Goal: Understand process/instructions: Learn how to perform a task or action

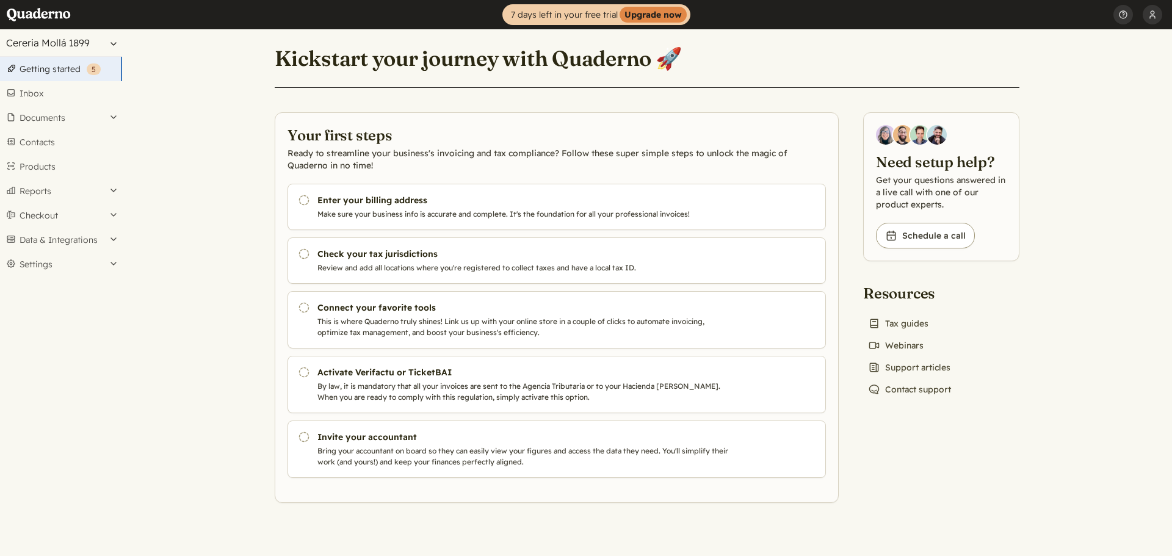
click at [95, 44] on button "Cereria Mollá 1899" at bounding box center [61, 42] width 122 height 27
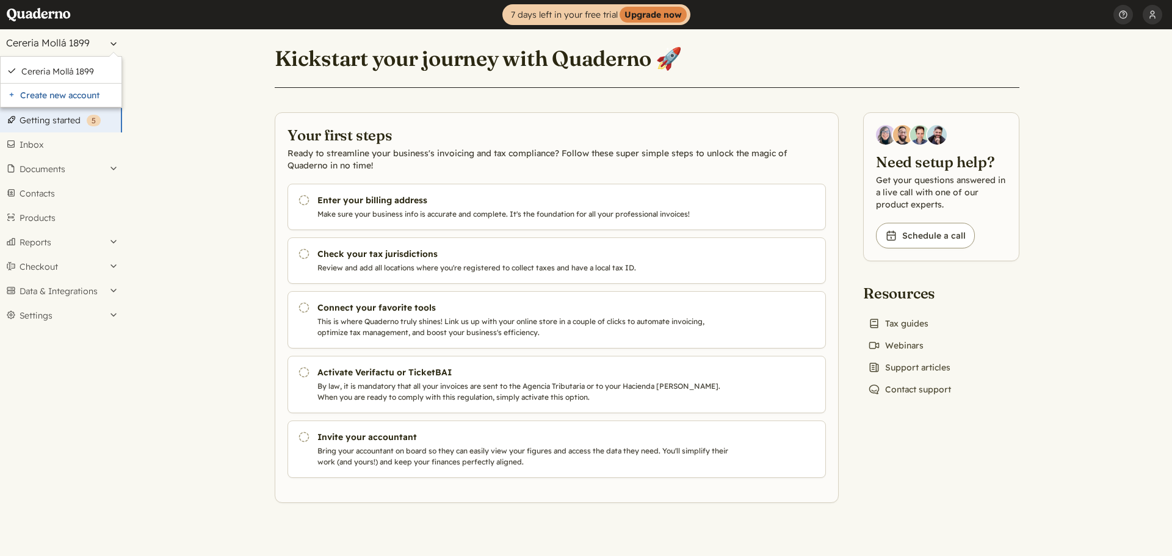
click at [95, 44] on button "Cereria Mollá 1899" at bounding box center [61, 42] width 122 height 27
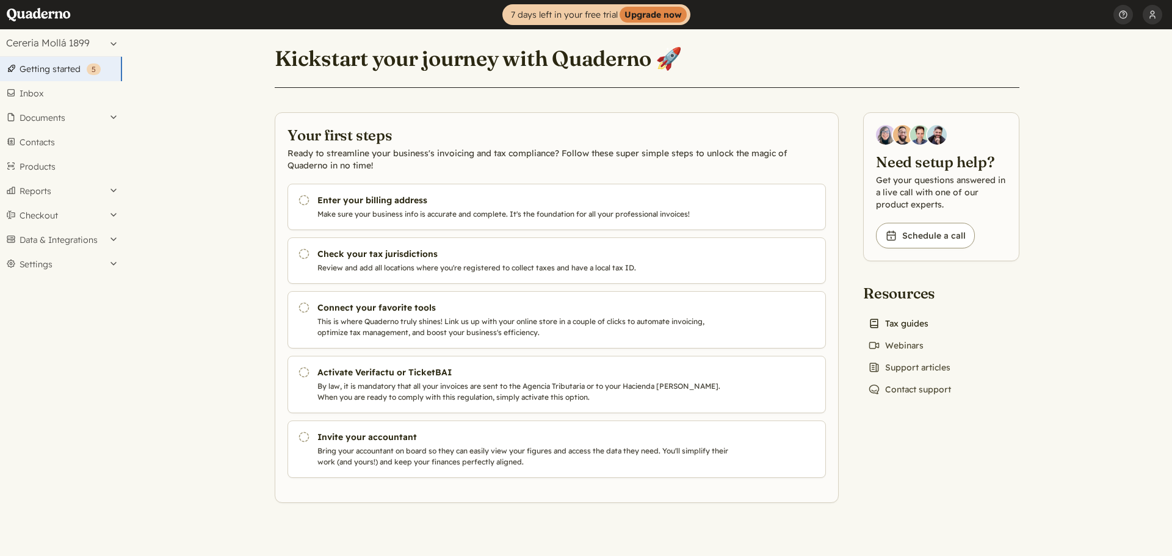
click at [919, 320] on link "Book icon Tax guides" at bounding box center [898, 323] width 70 height 17
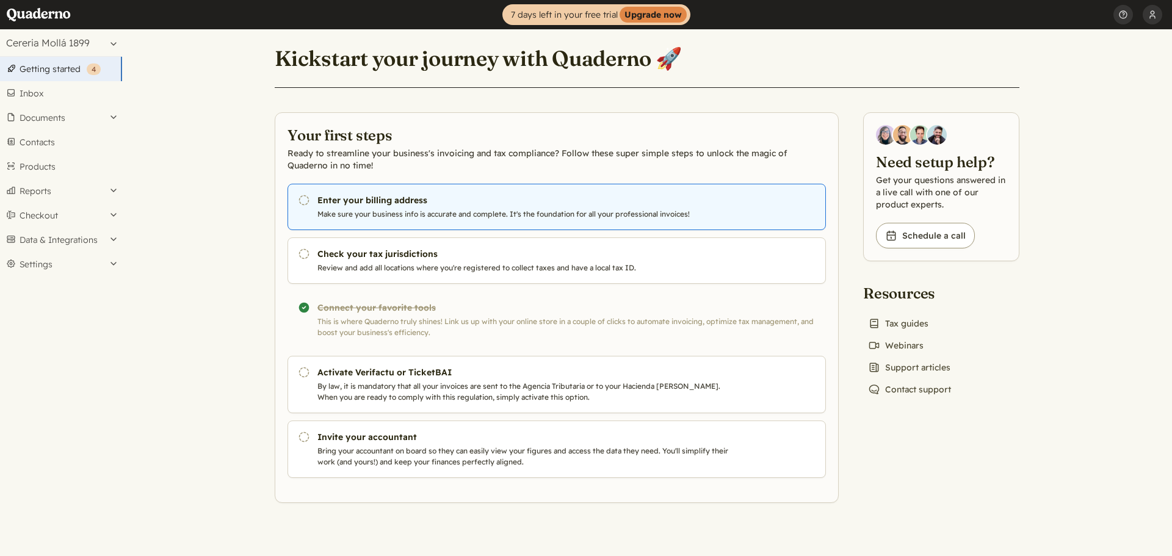
click at [461, 210] on p "Make sure your business info is accurate and complete. It's the foundation for …" at bounding box center [525, 214] width 416 height 11
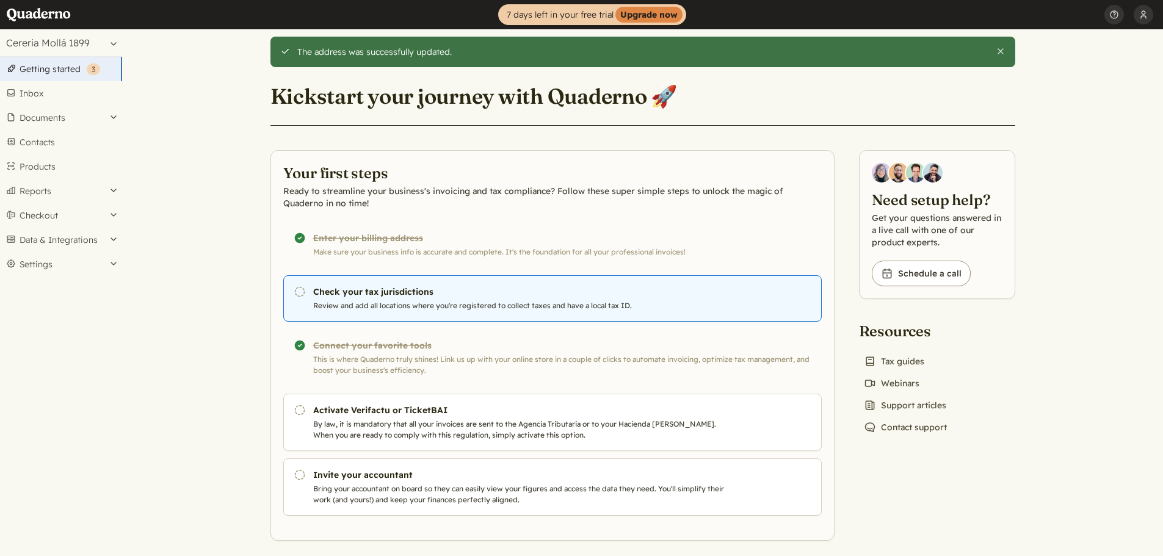
click at [382, 295] on h3 "Check your tax jurisdictions" at bounding box center [521, 292] width 416 height 12
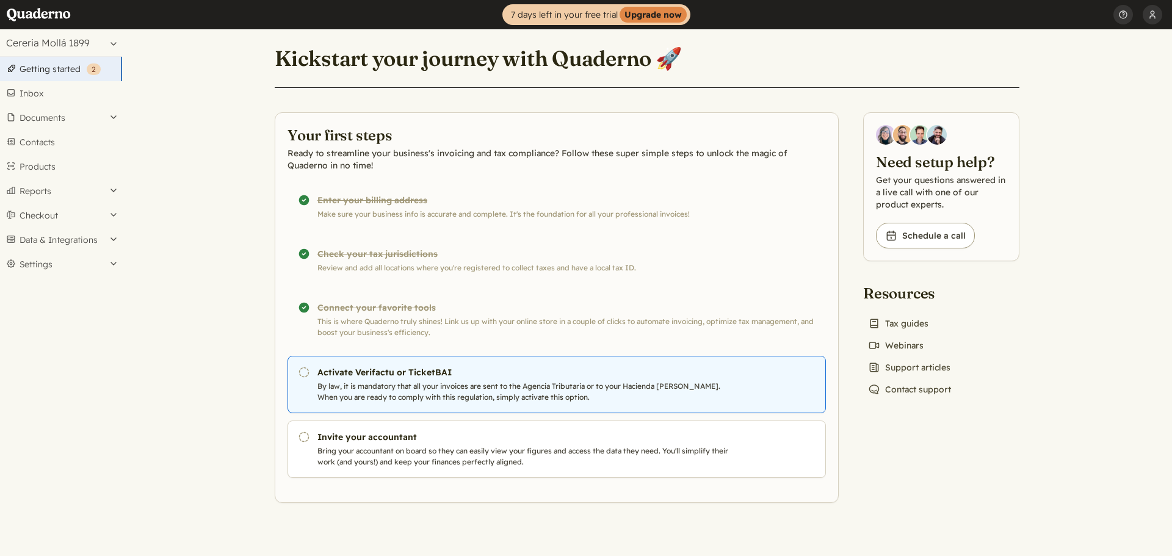
click at [305, 369] on icon "Pending" at bounding box center [304, 372] width 12 height 12
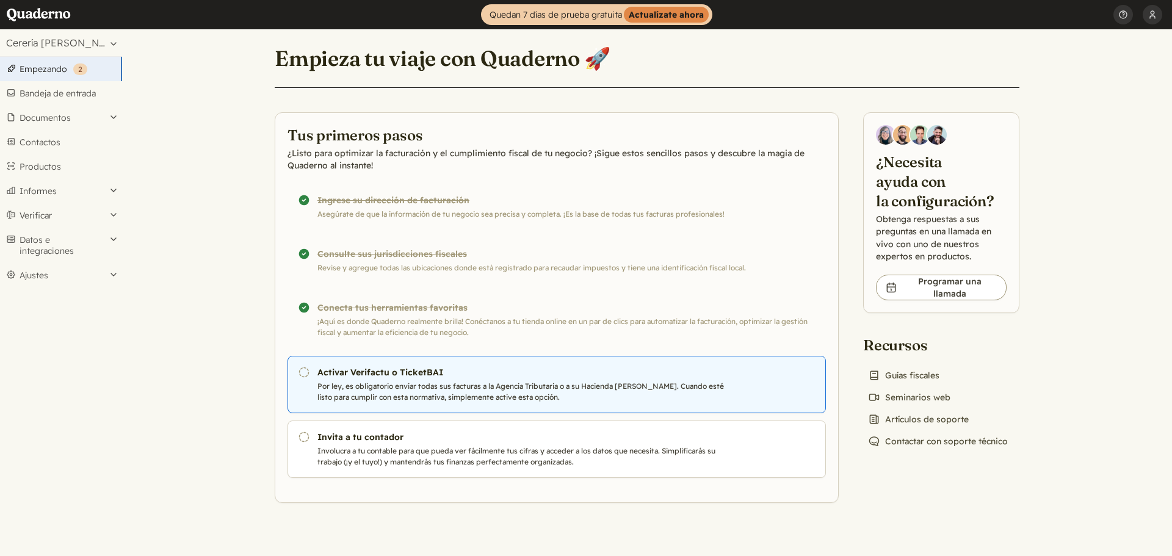
click at [642, 392] on p "Por ley, es obligatorio enviar todas sus facturas a la Agencia Tributaria o a s…" at bounding box center [525, 392] width 416 height 22
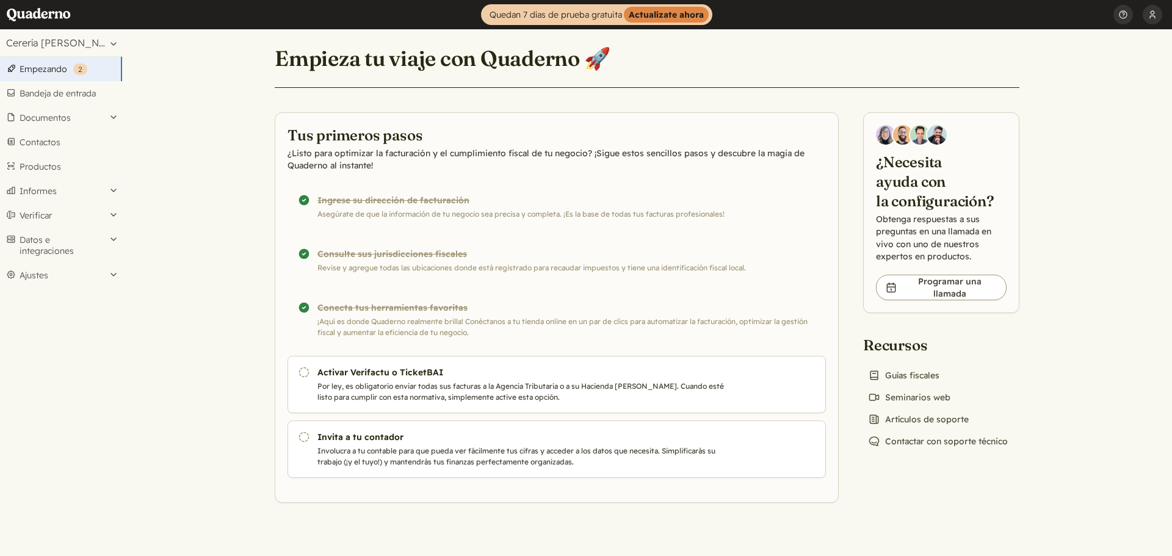
click at [63, 20] on link "Hogar" at bounding box center [42, 14] width 73 height 29
